Goal: Transaction & Acquisition: Purchase product/service

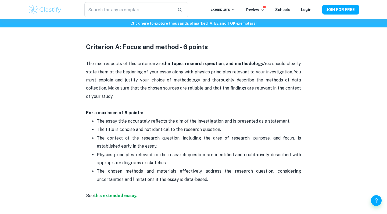
scroll to position [263, 0]
drag, startPoint x: 86, startPoint y: 62, endPoint x: 134, endPoint y: 94, distance: 58.0
click at [134, 94] on p "The main aspects of this criterion are the topic, research question, and method…" at bounding box center [193, 84] width 215 height 65
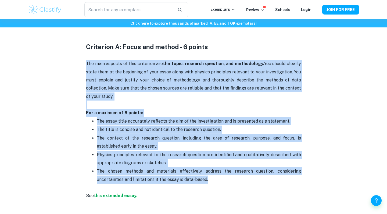
drag, startPoint x: 212, startPoint y: 177, endPoint x: 86, endPoint y: 63, distance: 169.4
copy div "The main aspects of this criterion are the topic, research question, and method…"
click at [300, 79] on p "The main aspects of this criterion are the topic, research question, and method…" at bounding box center [193, 84] width 215 height 65
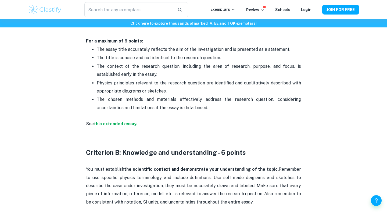
scroll to position [340, 0]
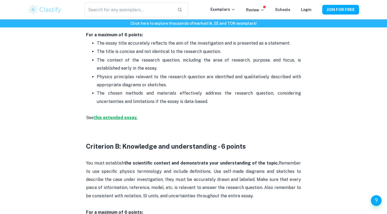
click at [122, 117] on strong "this extended essay." at bounding box center [115, 117] width 43 height 5
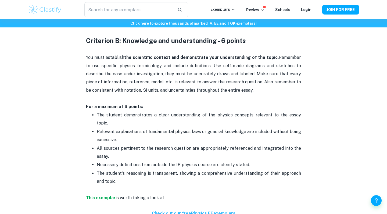
scroll to position [449, 0]
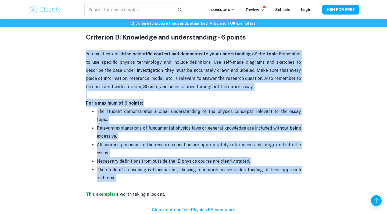
drag, startPoint x: 85, startPoint y: 52, endPoint x: 141, endPoint y: 166, distance: 126.9
copy div "You must establish the scientific context and demonstrate your understanding of…"
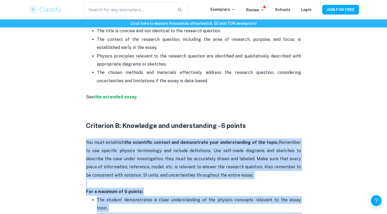
scroll to position [382, 0]
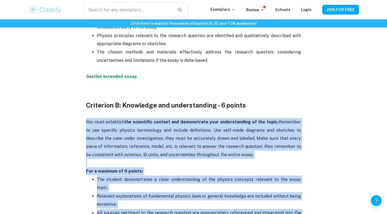
drag, startPoint x: 122, startPoint y: 103, endPoint x: 251, endPoint y: 103, distance: 129.4
click at [251, 103] on h3 "Criterion B: Knowledge and understanding - 6 points" at bounding box center [193, 95] width 215 height 29
copy strong "Knowledge and understanding - 6 points"
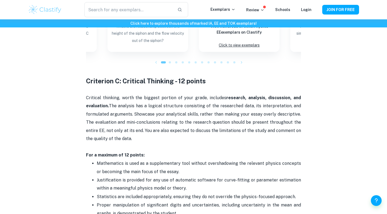
scroll to position [679, 0]
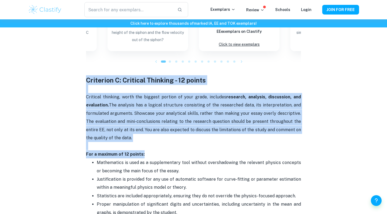
drag, startPoint x: 86, startPoint y: 67, endPoint x: 163, endPoint y: 143, distance: 108.8
click at [163, 143] on div "Are you currently facing the challenge of writing your Physics extended essay? …" at bounding box center [193, 72] width 215 height 1064
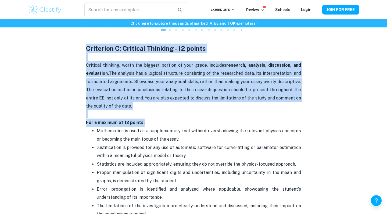
scroll to position [714, 0]
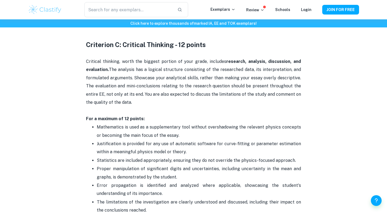
click at [145, 198] on p "The limitations of the investigation are clearly understood and discussed, incl…" at bounding box center [199, 206] width 204 height 16
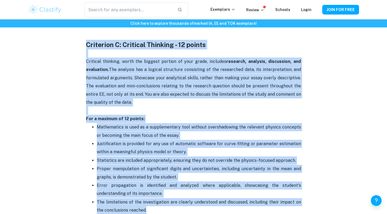
drag, startPoint x: 145, startPoint y: 197, endPoint x: 79, endPoint y: 33, distance: 177.5
copy div "Criterion C: Critical Thinking - 12 points Critical thinking, worth the biggest…"
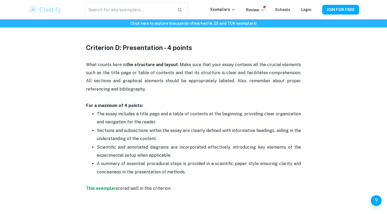
scroll to position [920, 0]
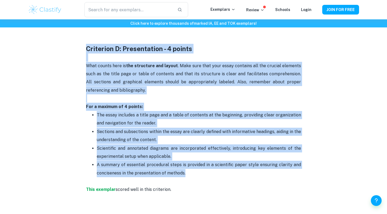
drag, startPoint x: 86, startPoint y: 36, endPoint x: 203, endPoint y: 162, distance: 172.3
copy div "Criterion D: Presentation - 4 points What counts here is the structure and layo…"
click at [213, 111] on p "The essay includes a title page and a table of contents at the beginning, provi…" at bounding box center [199, 119] width 204 height 16
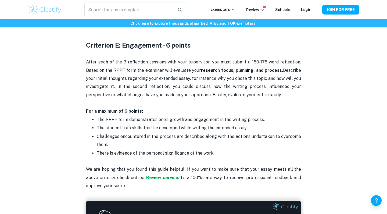
scroll to position [1055, 0]
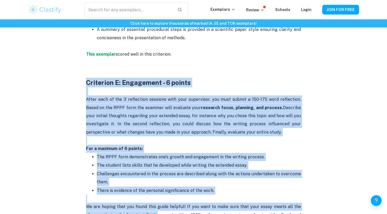
drag, startPoint x: 85, startPoint y: 70, endPoint x: 158, endPoint y: 201, distance: 149.9
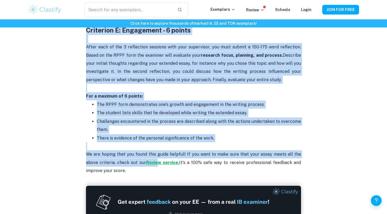
scroll to position [1108, 0]
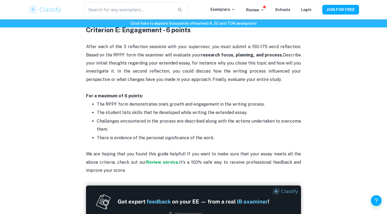
click at [134, 160] on p "We are hoping that you found this guide helpful! If you want to make sure that …" at bounding box center [193, 158] width 215 height 33
drag, startPoint x: 219, startPoint y: 125, endPoint x: 87, endPoint y: 37, distance: 159.2
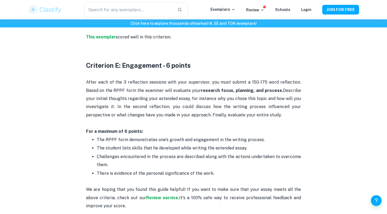
scroll to position [1045, 0]
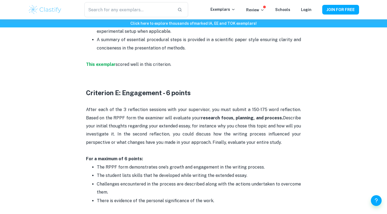
drag, startPoint x: 86, startPoint y: 81, endPoint x: 227, endPoint y: 186, distance: 176.1
copy div "Criterion E: Engagement - 6 points After each of the 3 reflection sessions with…"
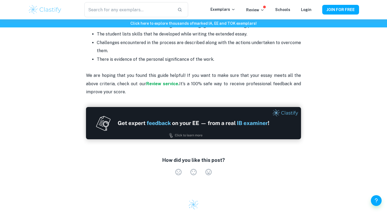
scroll to position [1187, 0]
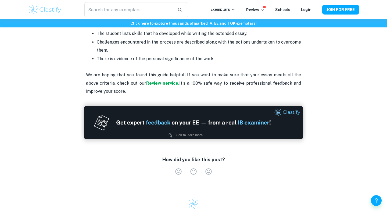
click at [190, 118] on img at bounding box center [193, 122] width 219 height 33
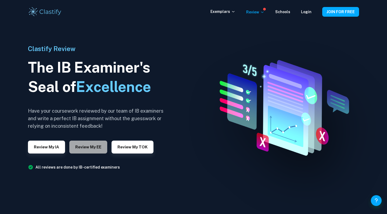
click at [95, 147] on button "Review my EE" at bounding box center [88, 146] width 38 height 13
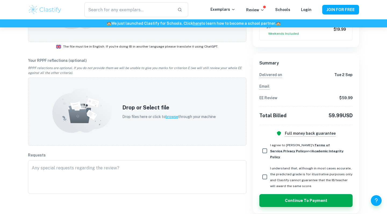
scroll to position [179, 0]
drag, startPoint x: 328, startPoint y: 114, endPoint x: 358, endPoint y: 116, distance: 30.7
click at [358, 116] on div "Summary Delivered on Tue 2 Sep Email EE Review $ 59.99 Total Billed 59.99 USD F…" at bounding box center [306, 134] width 106 height 160
drag, startPoint x: 358, startPoint y: 116, endPoint x: 326, endPoint y: 115, distance: 32.2
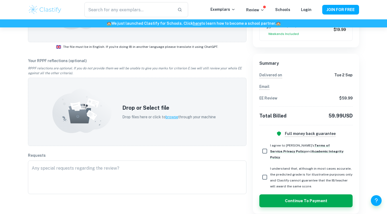
click at [326, 115] on div "Summary Delivered on Tue 2 Sep Email EE Review $ 59.99 Total Billed 59.99 USD F…" at bounding box center [306, 134] width 106 height 160
click at [326, 115] on div "Total Billed 59.99 USD" at bounding box center [305, 116] width 93 height 8
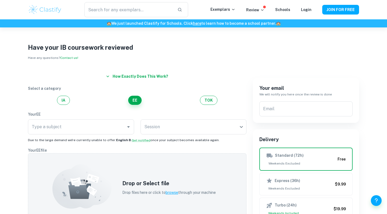
scroll to position [0, 0]
click at [64, 98] on button "IA" at bounding box center [63, 100] width 13 height 9
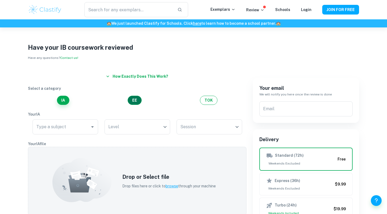
click at [139, 99] on button "EE" at bounding box center [135, 100] width 14 height 9
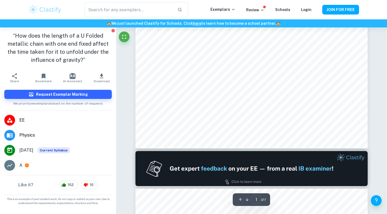
scroll to position [237, 0]
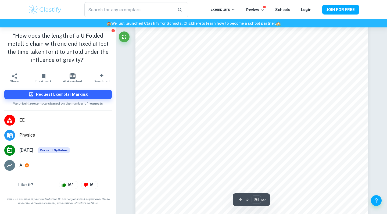
type input "27"
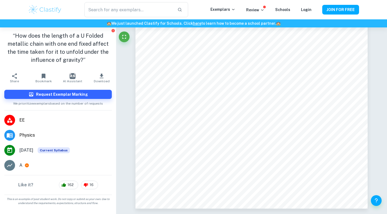
scroll to position [8978, 0]
